Goal: Information Seeking & Learning: Learn about a topic

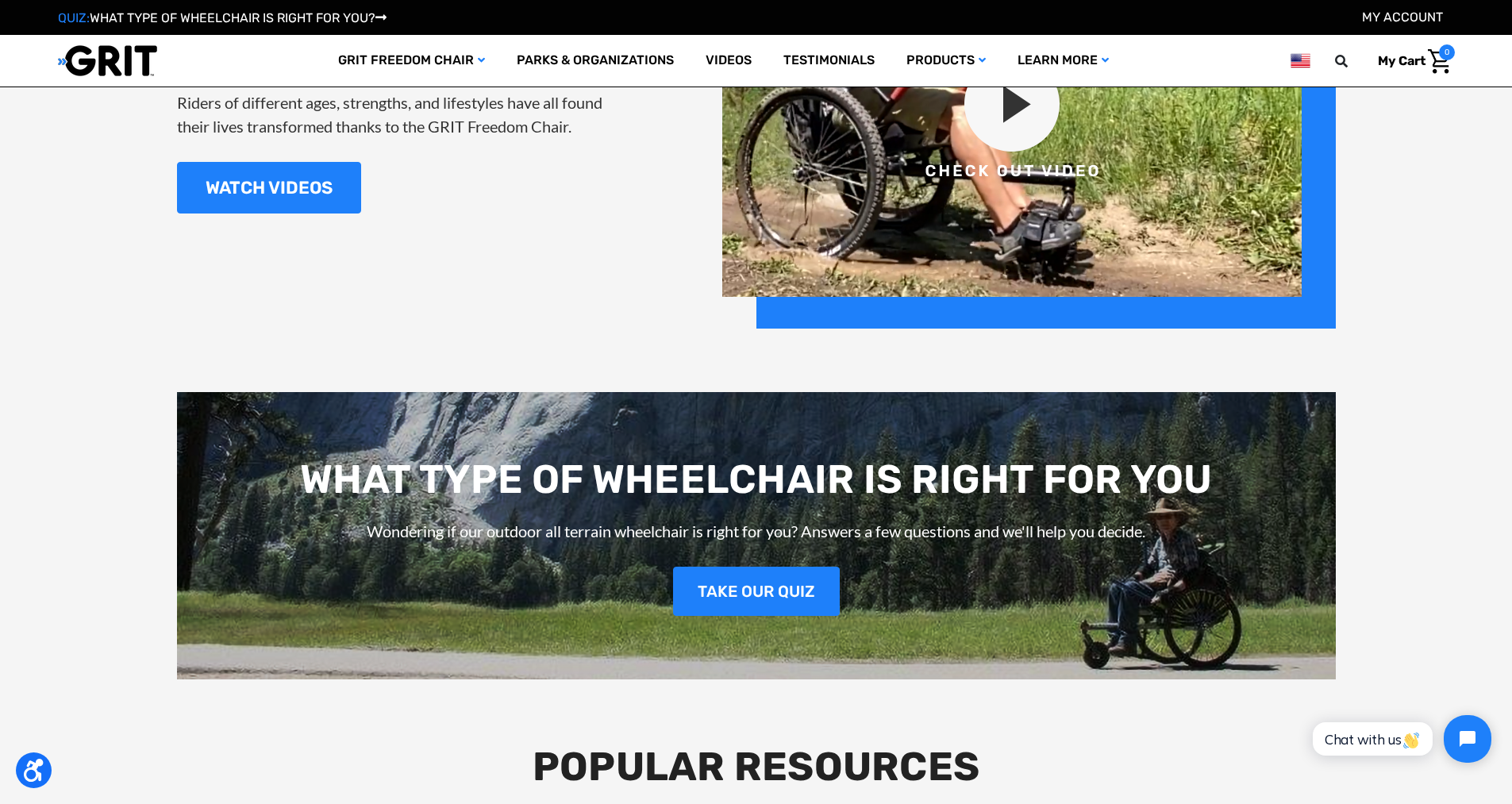
scroll to position [1985, 0]
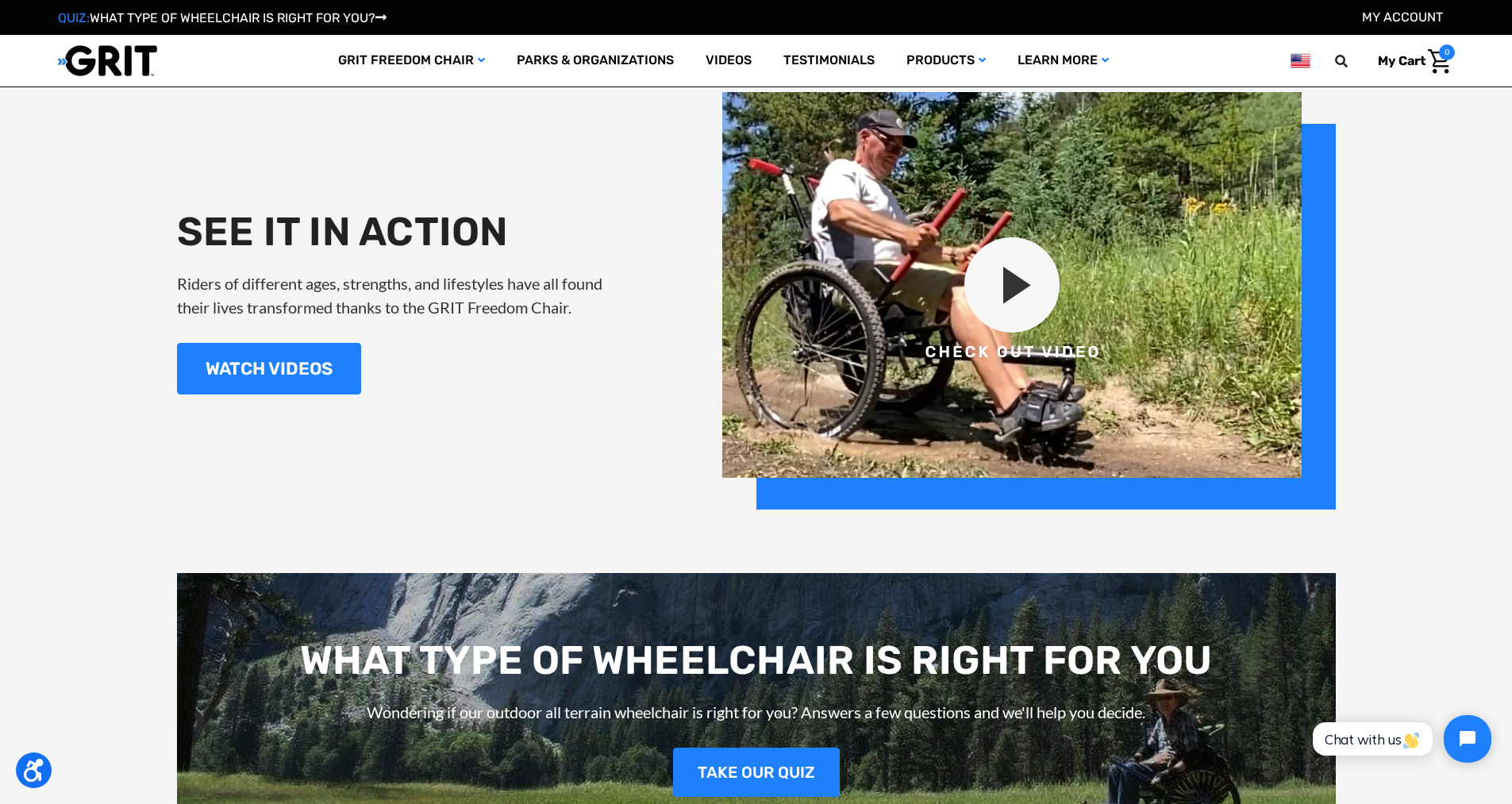
click at [1004, 301] on img at bounding box center [1029, 300] width 614 height 418
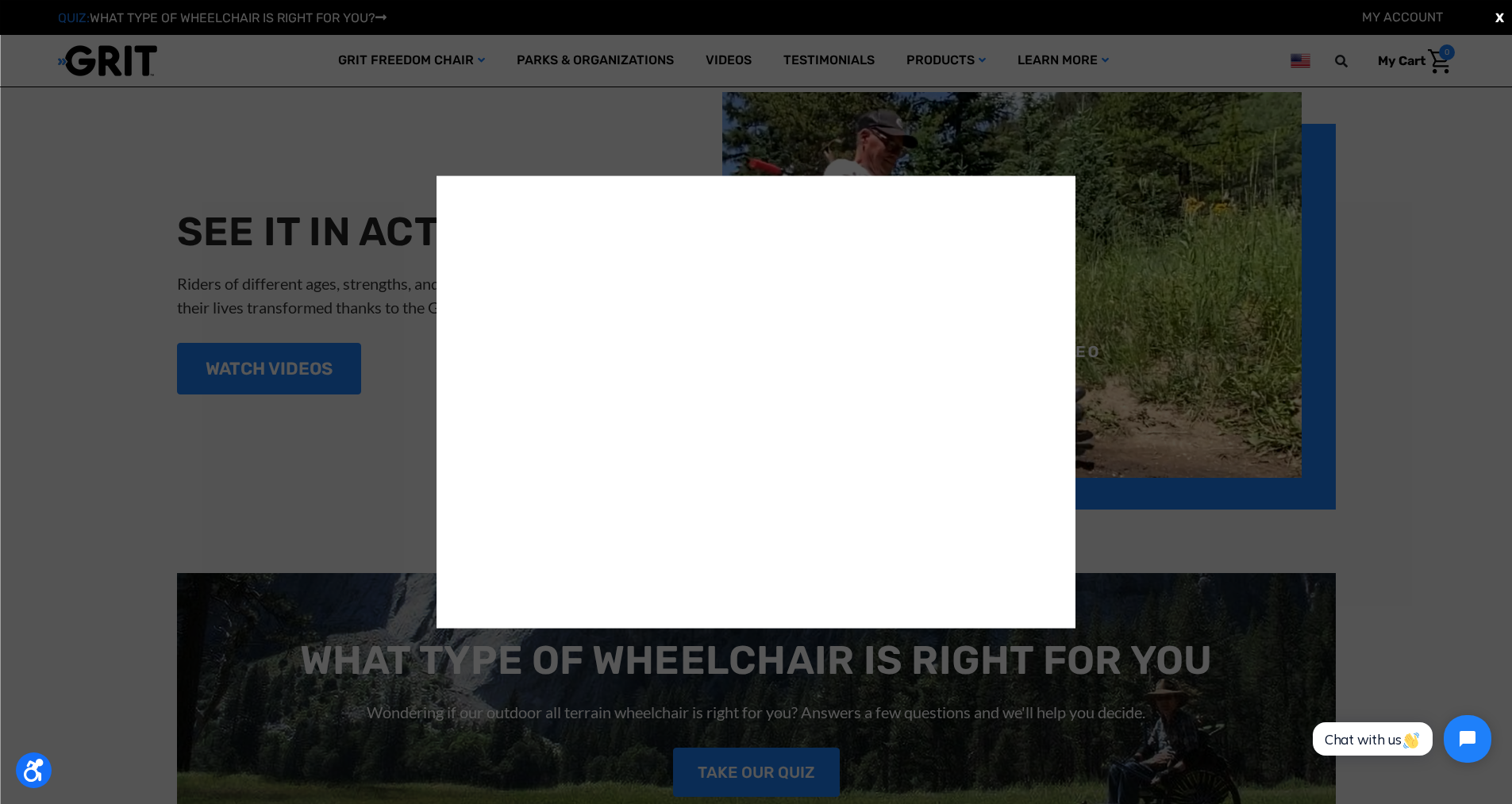
click at [1418, 354] on div "X" at bounding box center [756, 402] width 1512 height 804
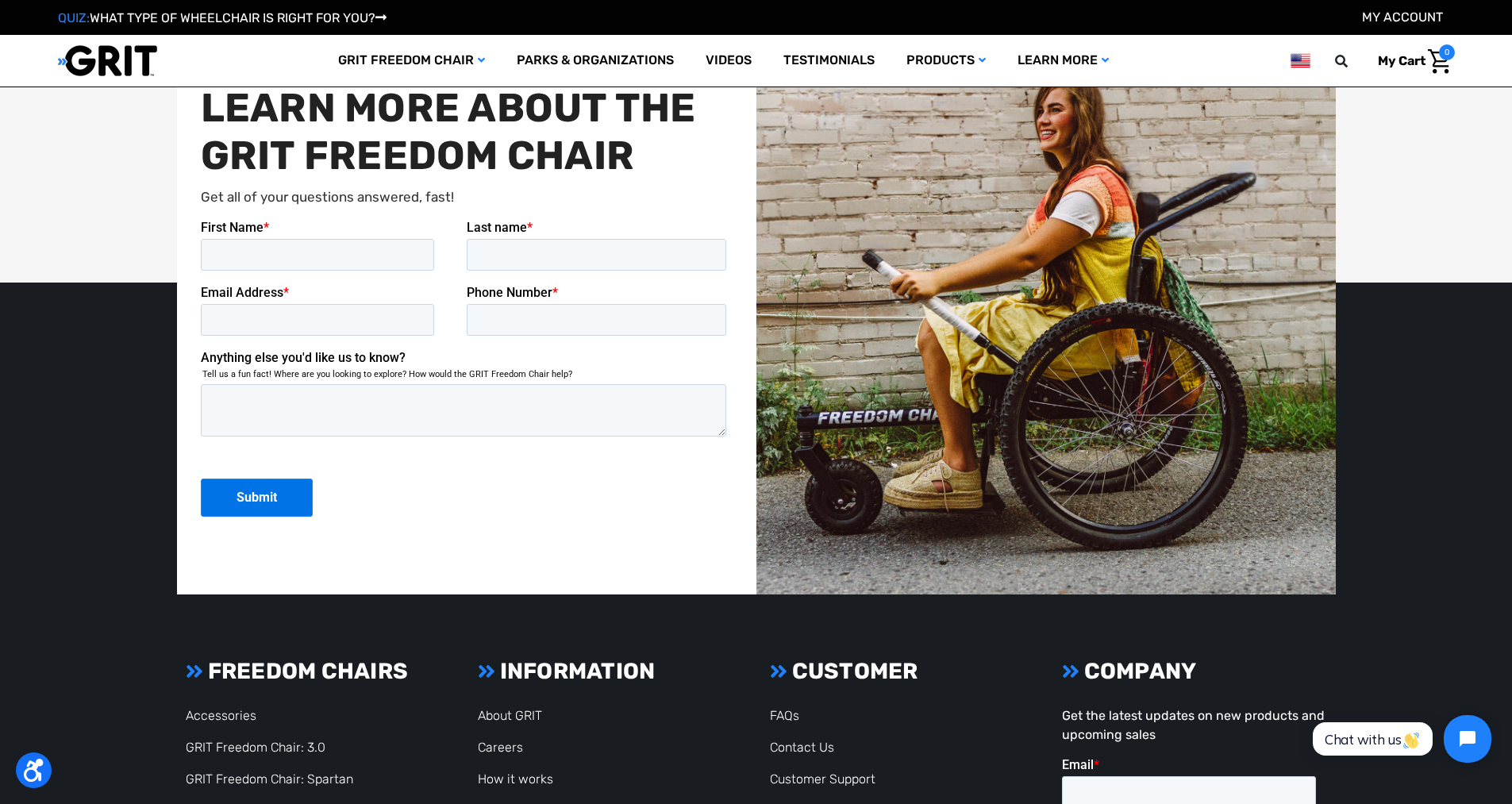
scroll to position [4048, 0]
click at [249, 710] on link "Accessories" at bounding box center [221, 715] width 71 height 15
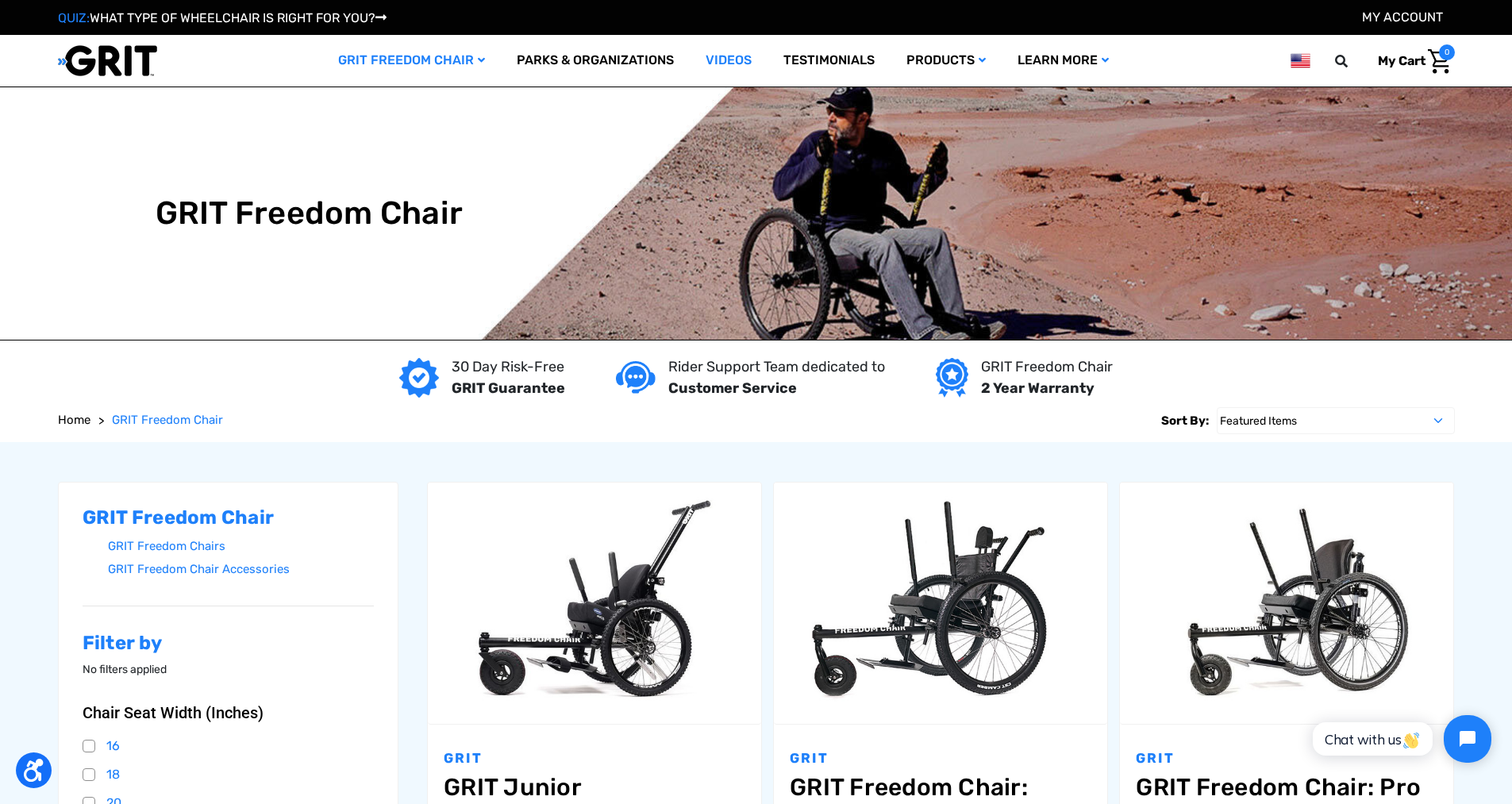
click at [735, 61] on link "Videos" at bounding box center [728, 60] width 78 height 52
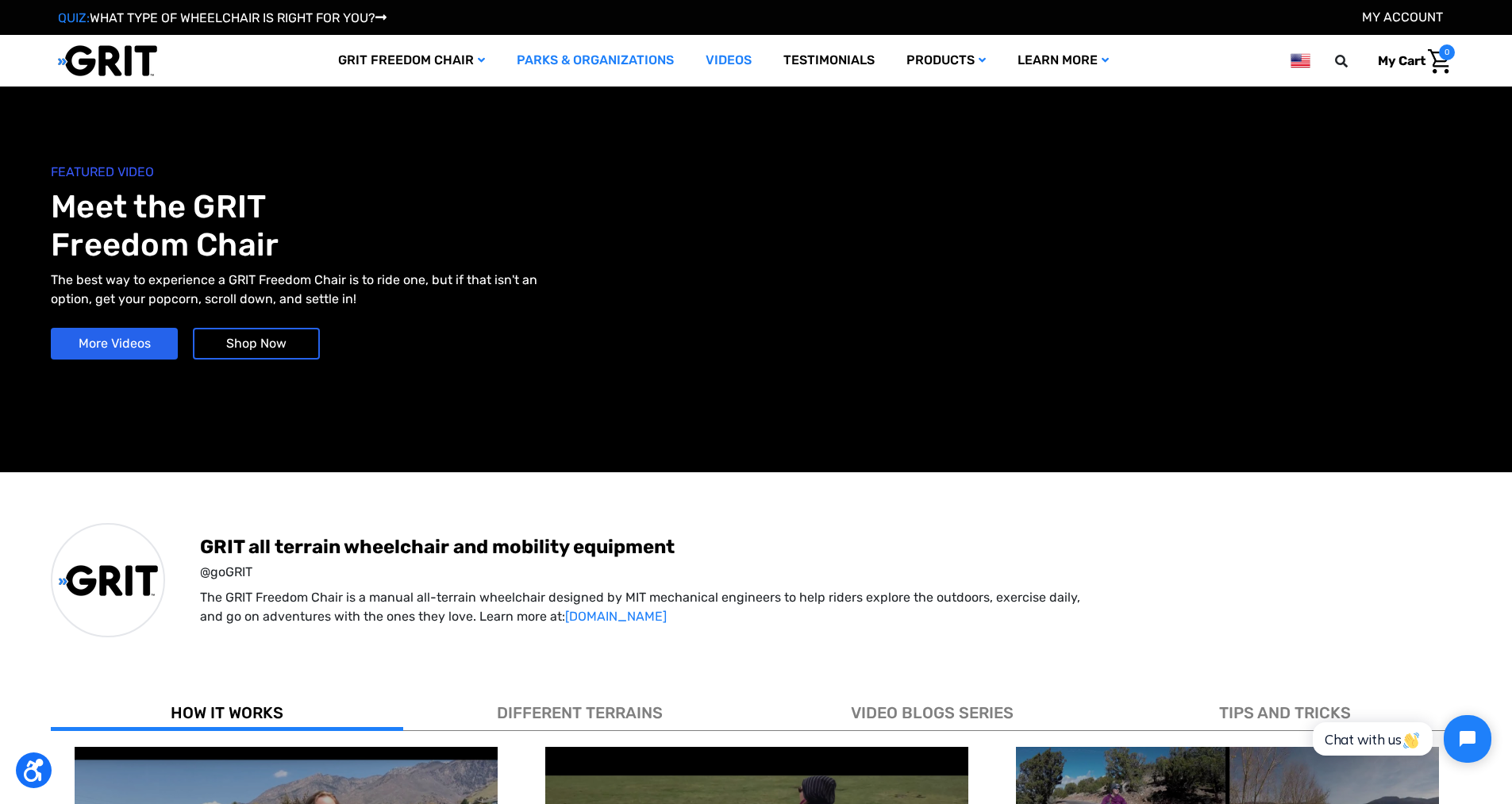
click at [613, 52] on link "Parks & Organizations" at bounding box center [595, 60] width 189 height 52
